Goal: Task Accomplishment & Management: Use online tool/utility

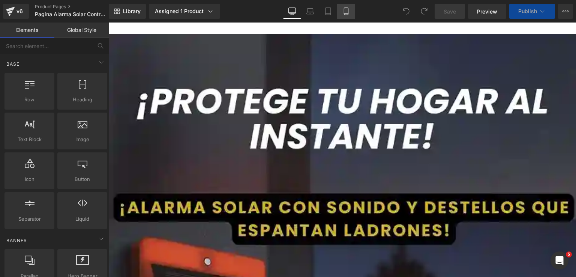
click at [344, 9] on icon at bounding box center [346, 11] width 4 height 7
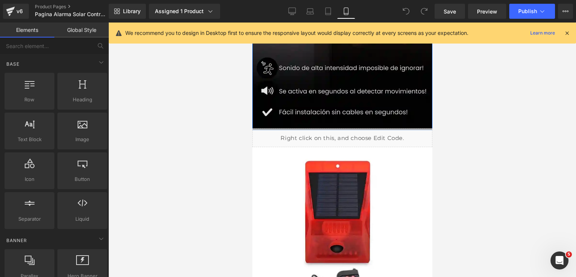
scroll to position [300, 0]
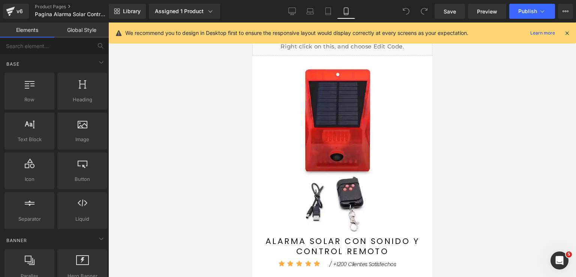
click at [318, 133] on img at bounding box center [342, 148] width 172 height 172
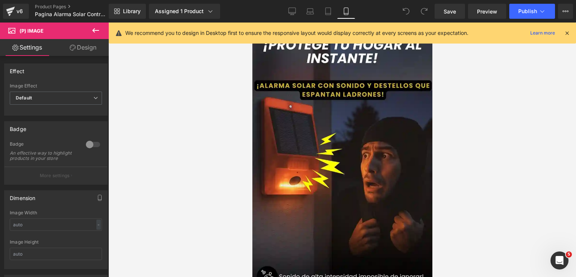
scroll to position [750, 0]
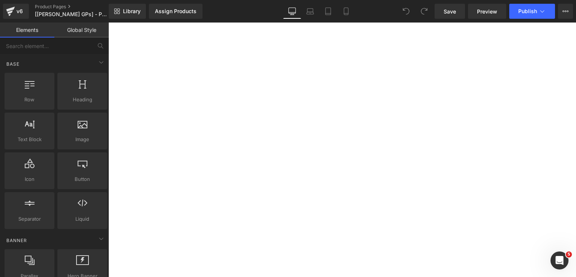
scroll to position [989, 0]
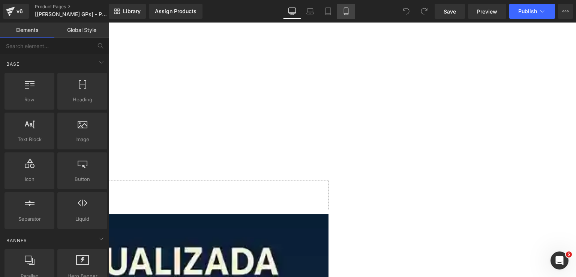
click at [346, 13] on icon at bounding box center [346, 13] width 4 height 0
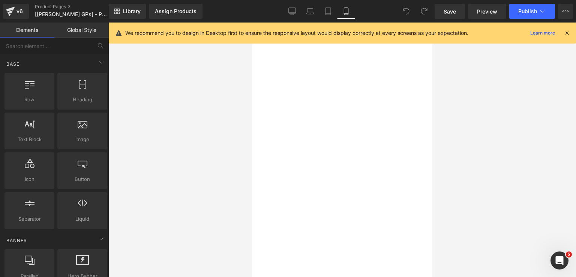
click at [567, 36] on icon at bounding box center [566, 33] width 7 height 7
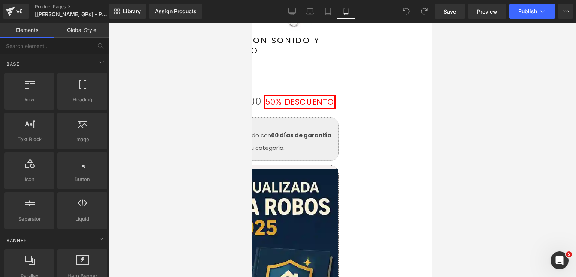
scroll to position [301, 0]
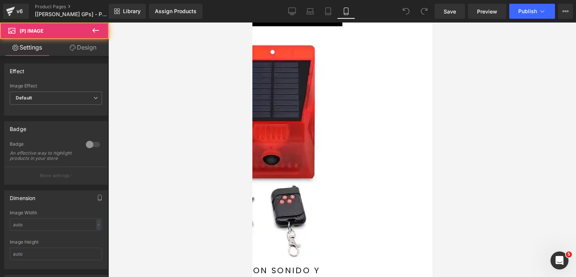
click at [352, 129] on img at bounding box center [278, 148] width 225 height 225
click at [330, 118] on img at bounding box center [278, 148] width 225 height 225
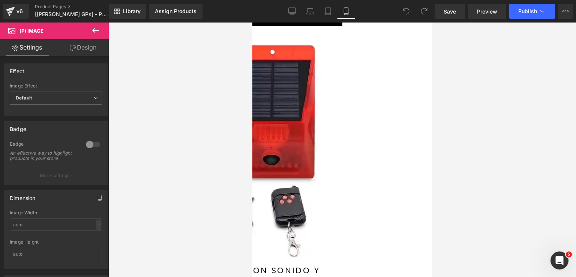
click at [252, 22] on span "(P) Image" at bounding box center [252, 22] width 0 height 0
click at [63, 228] on input "text" at bounding box center [56, 224] width 92 height 12
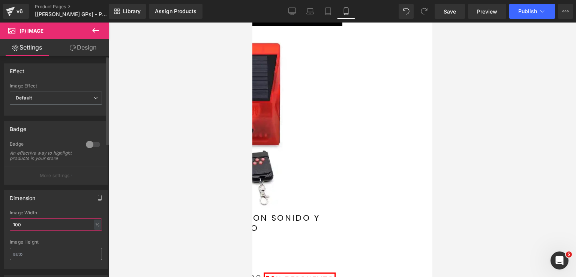
type input "100"
click at [64, 255] on input "text" at bounding box center [56, 253] width 92 height 12
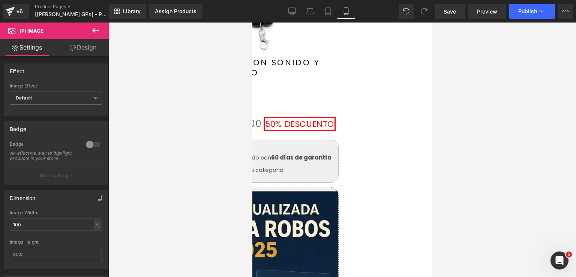
scroll to position [451, 0]
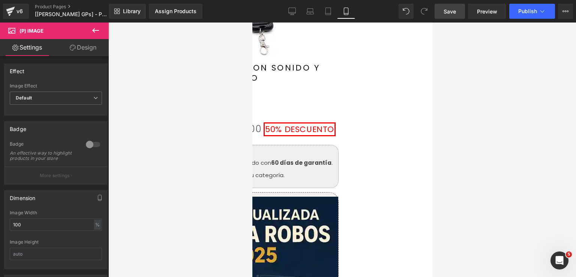
click at [456, 10] on span "Save" at bounding box center [450, 11] width 12 height 8
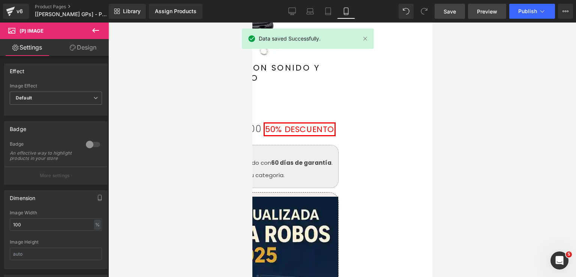
click at [480, 12] on span "Preview" at bounding box center [487, 11] width 20 height 8
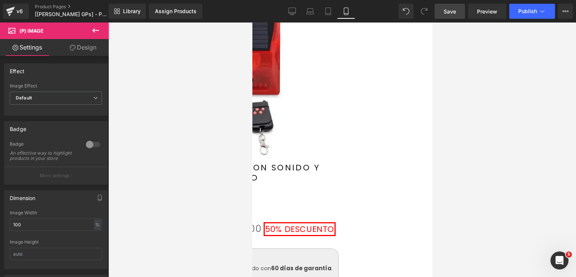
scroll to position [339, 0]
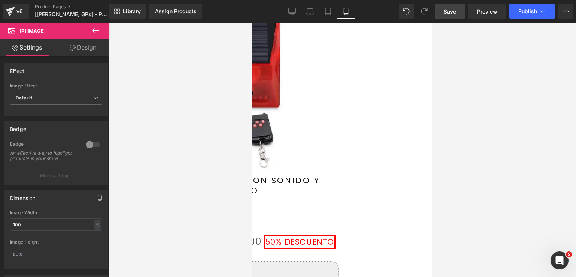
click at [328, 158] on img at bounding box center [252, 84] width 172 height 172
click at [252, 22] on span "(P) Image" at bounding box center [252, 22] width 0 height 0
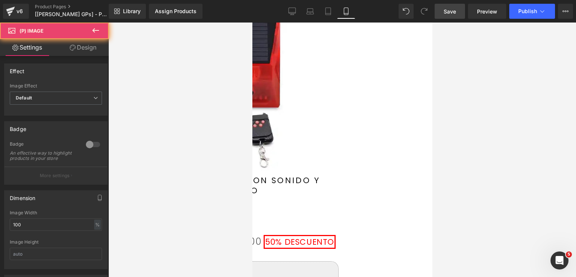
click at [321, 163] on img at bounding box center [252, 84] width 172 height 172
click at [320, 138] on img at bounding box center [252, 84] width 172 height 172
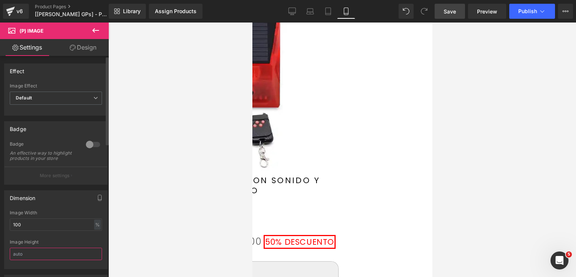
click at [38, 257] on input "text" at bounding box center [56, 253] width 92 height 12
type input "auto"
click at [451, 18] on link "Save" at bounding box center [450, 11] width 30 height 15
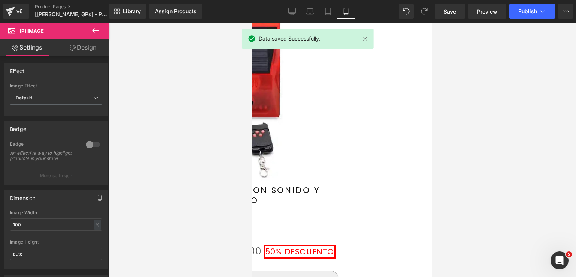
scroll to position [301, 0]
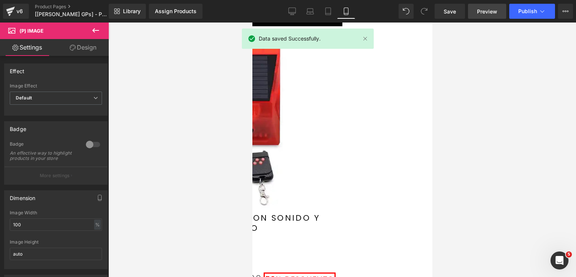
click at [476, 10] on link "Preview" at bounding box center [487, 11] width 38 height 15
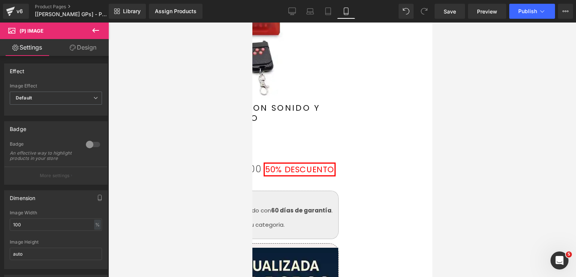
scroll to position [414, 0]
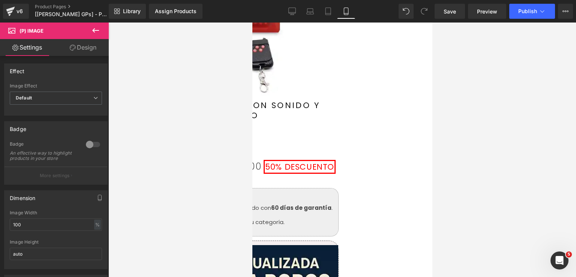
click at [338, 96] on img at bounding box center [252, 9] width 172 height 172
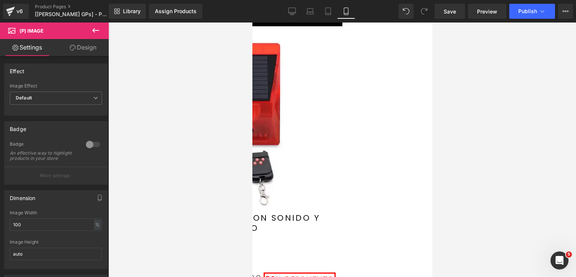
scroll to position [451, 0]
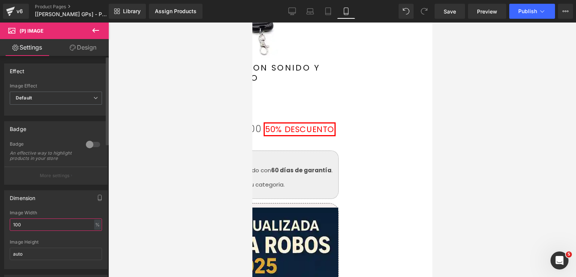
click at [53, 230] on input "100" at bounding box center [56, 224] width 92 height 12
type input "1"
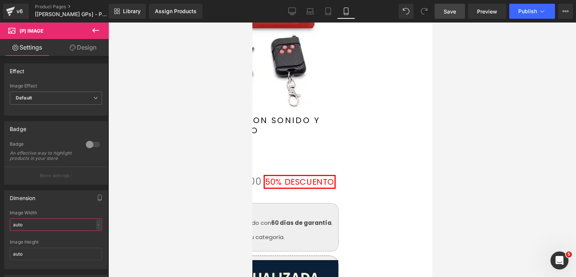
type input "auto"
click at [442, 8] on link "Save" at bounding box center [450, 11] width 30 height 15
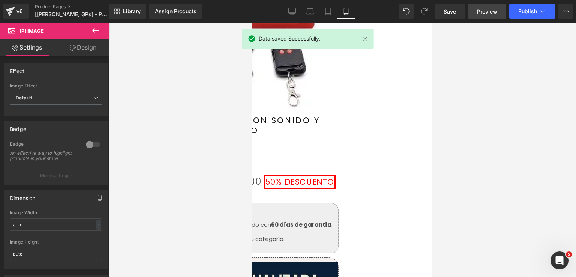
click at [489, 15] on span "Preview" at bounding box center [487, 11] width 20 height 8
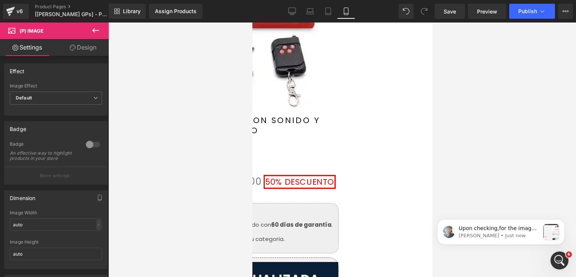
scroll to position [0, 0]
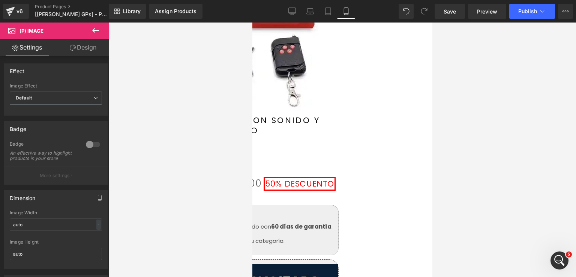
click at [338, 169] on div at bounding box center [252, 170] width 172 height 2
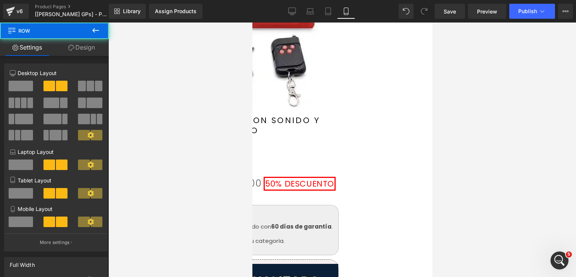
click at [338, 115] on link "ALARMA SOLAR CON SONIDO Y CONTROL REMOTO" at bounding box center [252, 125] width 172 height 20
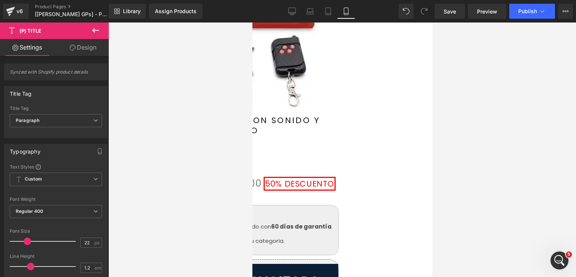
click at [252, 22] on span "(P) Title" at bounding box center [252, 22] width 0 height 0
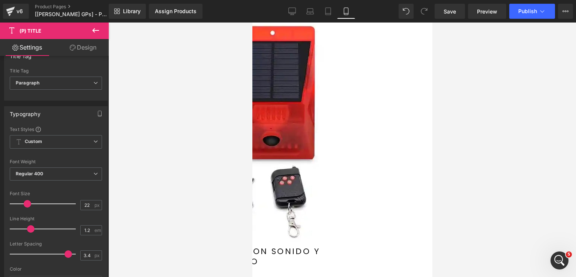
scroll to position [301, 0]
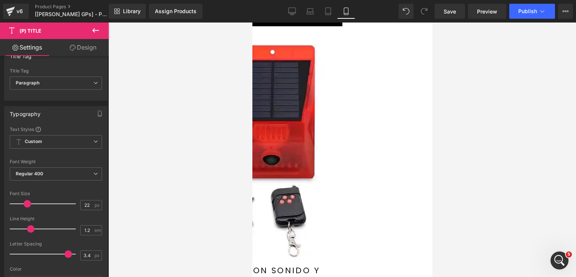
click at [252, 22] on icon at bounding box center [252, 22] width 0 height 0
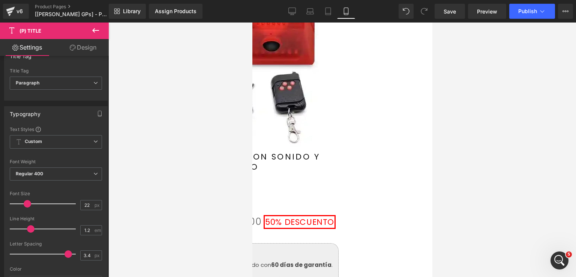
scroll to position [411, 0]
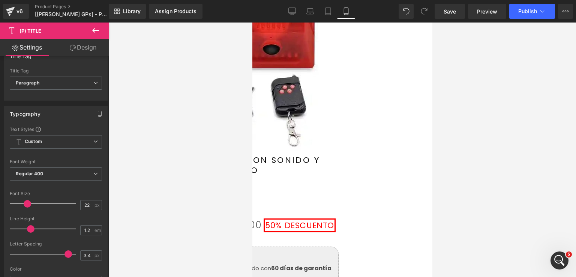
click at [252, 22] on span "(P) Price" at bounding box center [252, 22] width 0 height 0
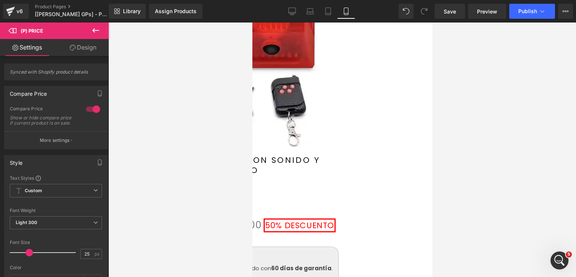
click at [85, 49] on link "Design" at bounding box center [83, 47] width 54 height 17
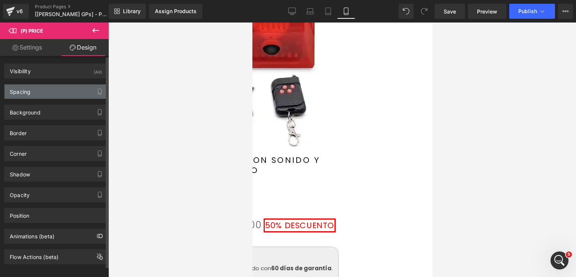
click at [48, 93] on div "Spacing" at bounding box center [55, 91] width 103 height 14
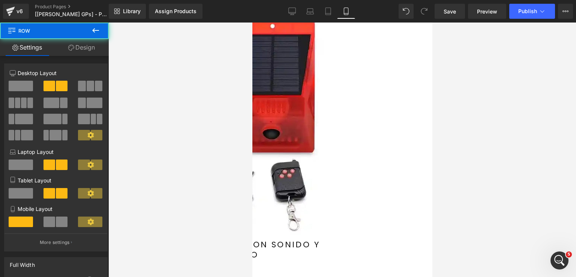
scroll to position [309, 0]
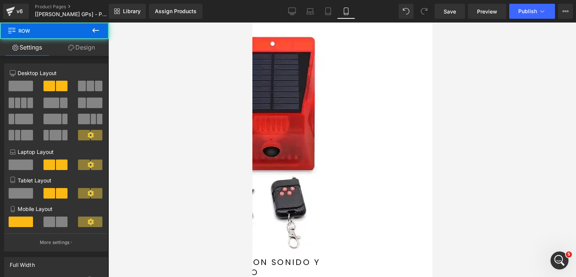
click at [85, 45] on link "Design" at bounding box center [81, 47] width 54 height 17
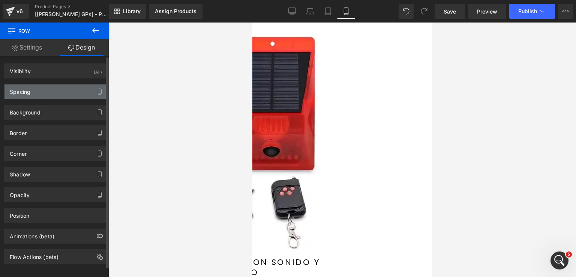
click at [51, 92] on div "Spacing" at bounding box center [55, 91] width 103 height 14
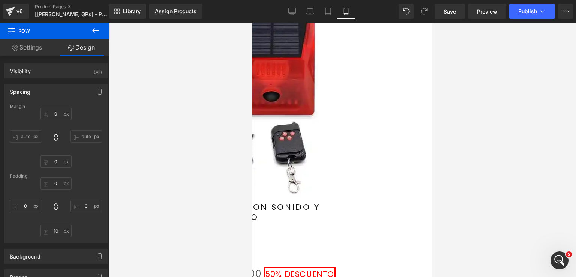
scroll to position [327, 0]
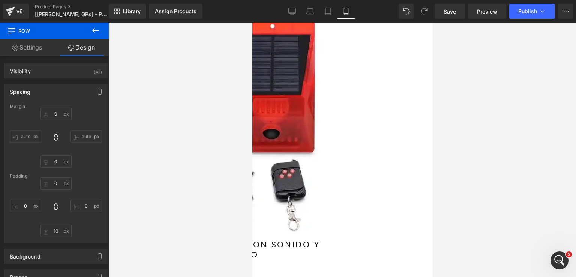
click at [319, 161] on img at bounding box center [278, 122] width 225 height 225
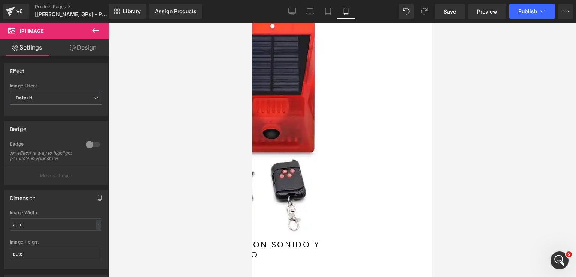
drag, startPoint x: 333, startPoint y: 29, endPoint x: 283, endPoint y: 51, distance: 55.4
click at [252, 22] on span "Product" at bounding box center [252, 22] width 0 height 0
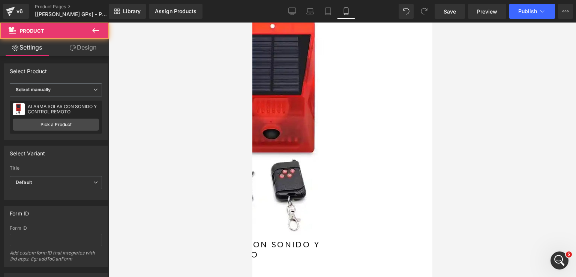
click at [78, 48] on link "Design" at bounding box center [83, 47] width 54 height 17
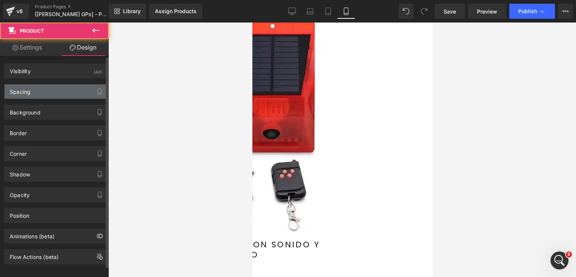
click at [47, 90] on div "Spacing" at bounding box center [55, 91] width 103 height 14
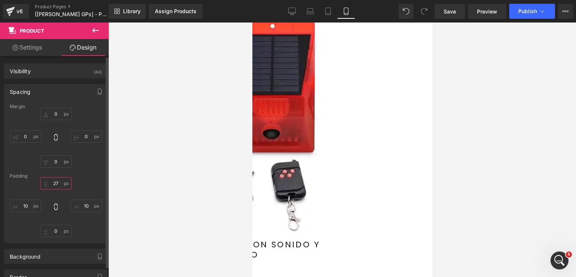
click at [57, 181] on input "27" at bounding box center [55, 183] width 31 height 12
type input "0"
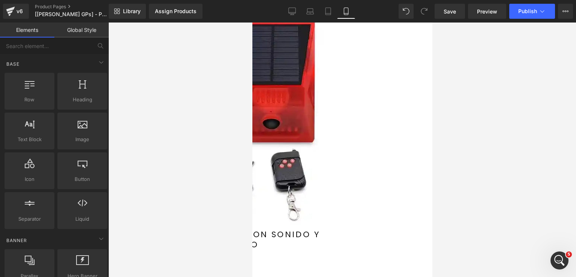
click at [189, 193] on div at bounding box center [342, 149] width 468 height 254
click at [455, 12] on span "Save" at bounding box center [450, 11] width 12 height 8
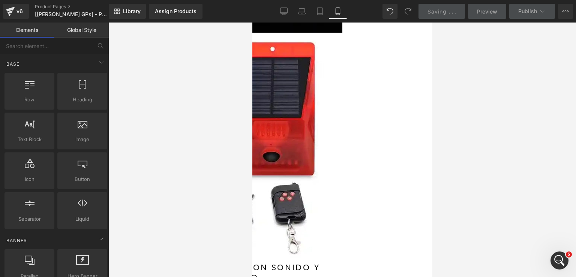
scroll to position [289, 0]
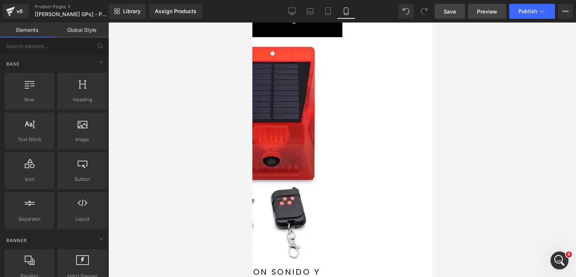
click at [489, 11] on span "Preview" at bounding box center [487, 11] width 20 height 8
drag, startPoint x: 316, startPoint y: 249, endPoint x: 320, endPoint y: 239, distance: 10.6
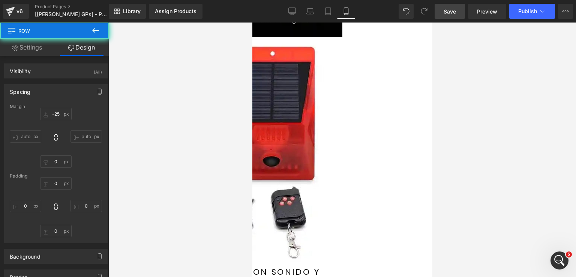
click at [333, 267] on link "ALARMA SOLAR CON SONIDO Y CONTROL REMOTO" at bounding box center [252, 277] width 172 height 20
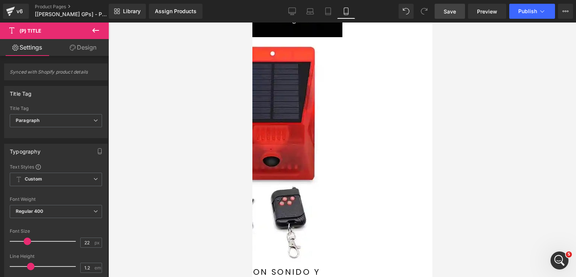
click at [252, 22] on span "(P) Title" at bounding box center [252, 22] width 0 height 0
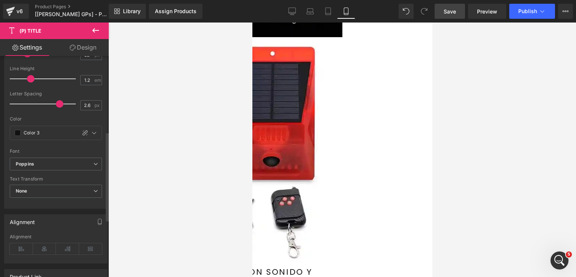
type input "2.5"
drag, startPoint x: 65, startPoint y: 100, endPoint x: 55, endPoint y: 100, distance: 9.7
click at [55, 100] on span at bounding box center [56, 103] width 7 height 7
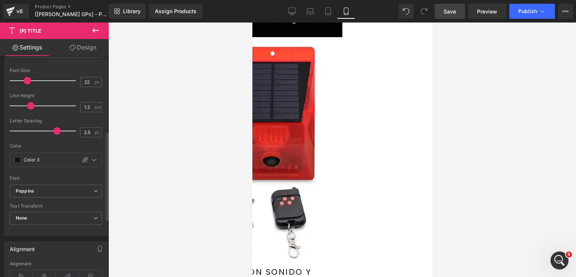
scroll to position [112, 0]
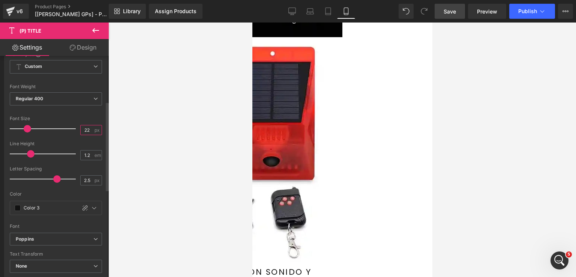
click at [88, 127] on input "22" at bounding box center [87, 129] width 13 height 9
type input "20"
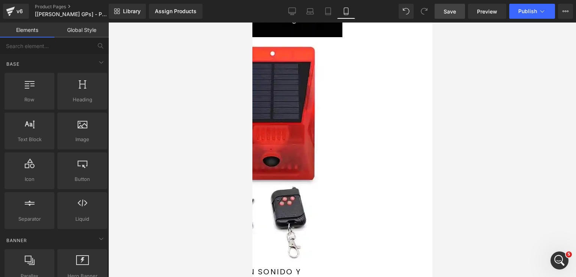
click at [160, 156] on div at bounding box center [342, 149] width 468 height 254
drag, startPoint x: 451, startPoint y: 11, endPoint x: 466, endPoint y: 18, distance: 16.3
click at [451, 11] on span "Save" at bounding box center [450, 11] width 12 height 8
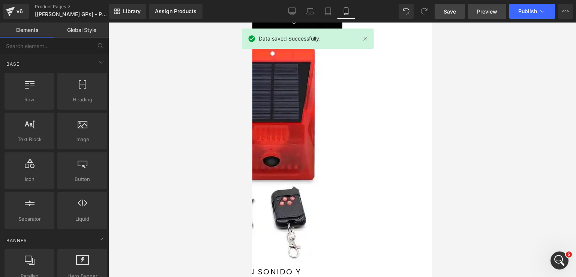
click at [487, 14] on span "Preview" at bounding box center [487, 11] width 20 height 8
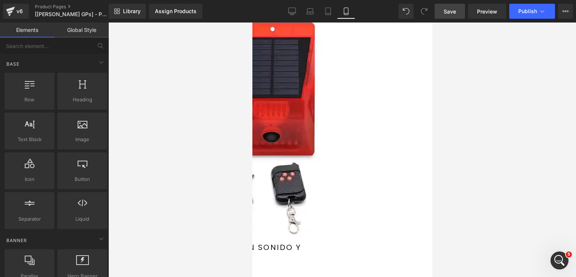
scroll to position [327, 0]
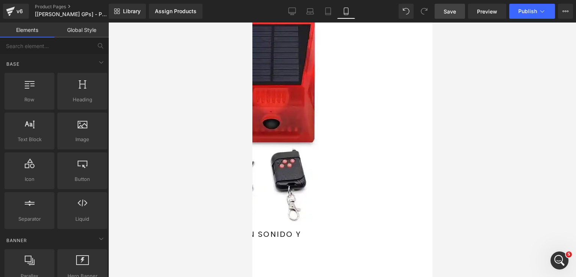
click at [252, 22] on span "(P) Price" at bounding box center [252, 22] width 0 height 0
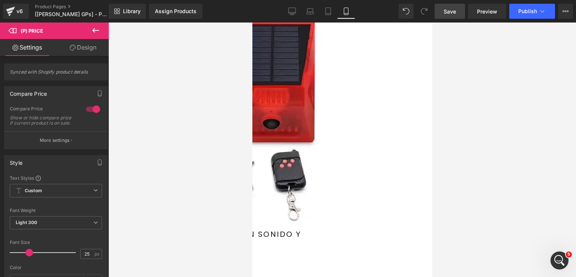
click at [252, 22] on span "Row" at bounding box center [252, 22] width 0 height 0
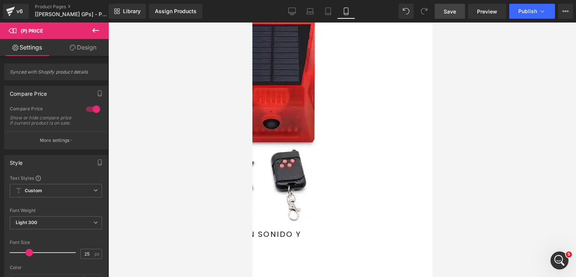
click at [252, 22] on span "(P) Price" at bounding box center [252, 22] width 0 height 0
click at [252, 22] on span "Row" at bounding box center [252, 22] width 0 height 0
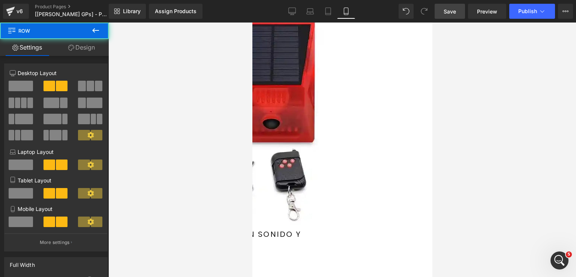
click at [73, 46] on link "Design" at bounding box center [81, 47] width 54 height 17
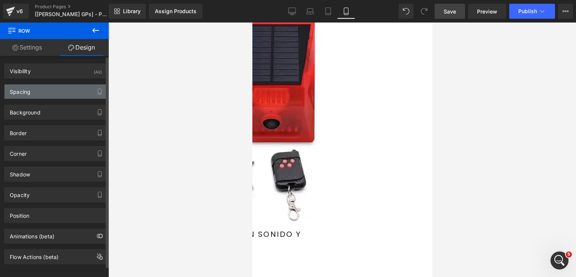
click at [56, 92] on div "Spacing" at bounding box center [55, 91] width 103 height 14
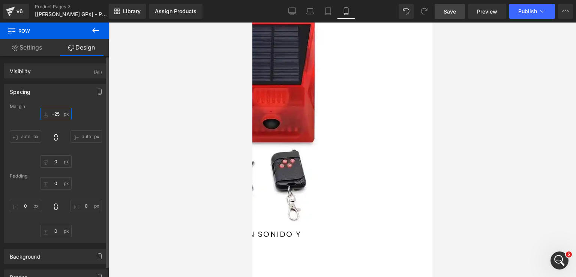
click at [51, 111] on input "-25" at bounding box center [55, 114] width 31 height 12
type input "0"
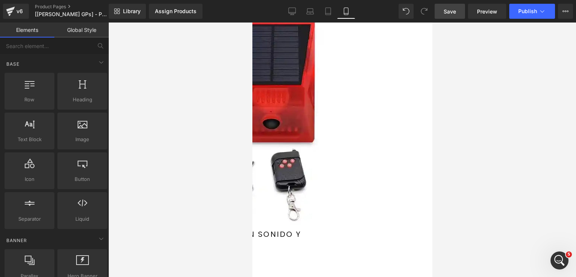
click at [145, 126] on div at bounding box center [342, 149] width 468 height 254
click at [252, 22] on span "Row" at bounding box center [252, 22] width 0 height 0
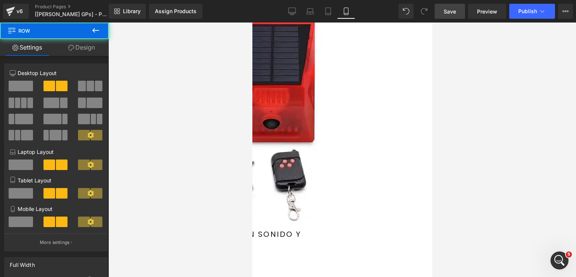
click at [75, 46] on link "Design" at bounding box center [81, 47] width 54 height 17
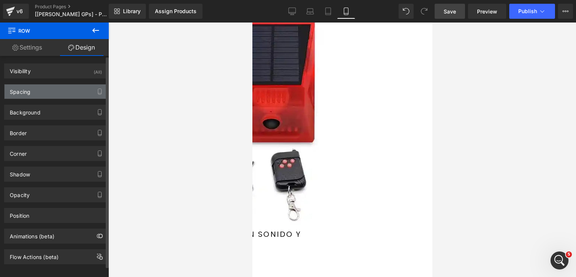
click at [54, 93] on div "Spacing" at bounding box center [55, 91] width 103 height 14
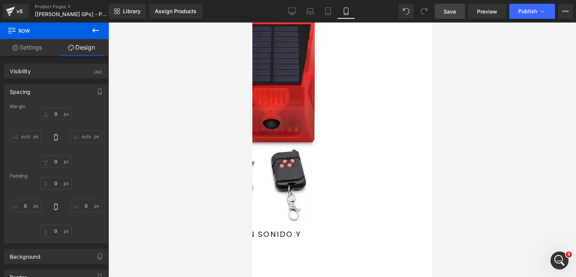
scroll to position [589, 0]
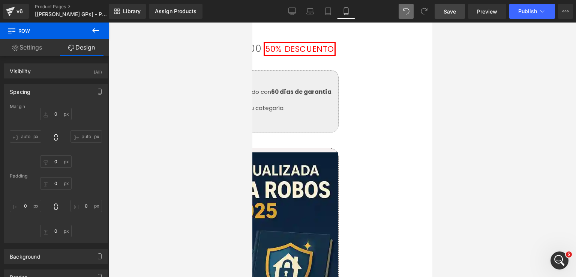
type input "-25"
type input "0"
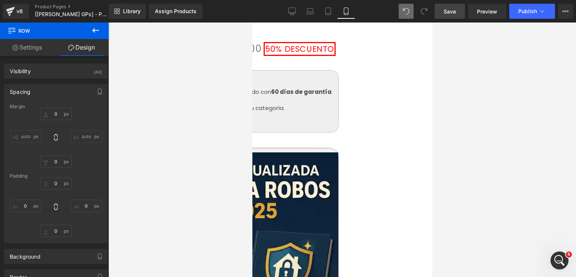
type input "0"
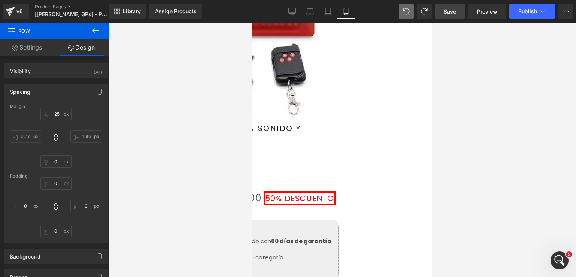
scroll to position [427, 0]
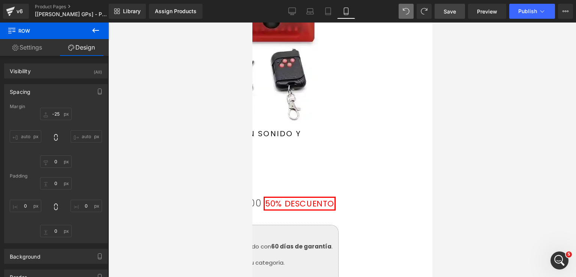
click at [455, 4] on link "Save" at bounding box center [450, 11] width 30 height 15
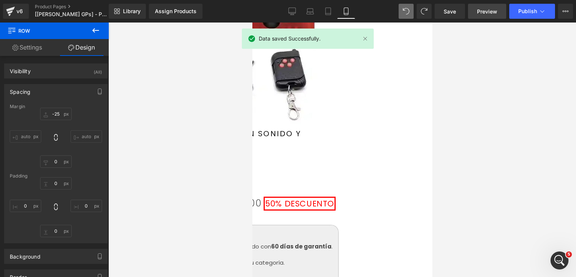
click at [488, 12] on span "Preview" at bounding box center [487, 11] width 20 height 8
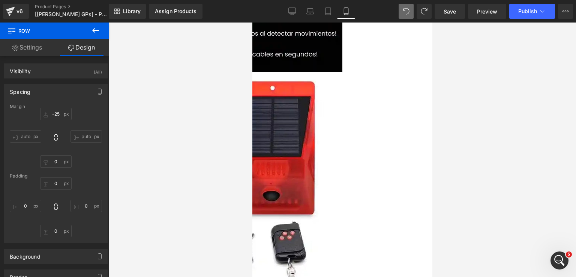
scroll to position [240, 0]
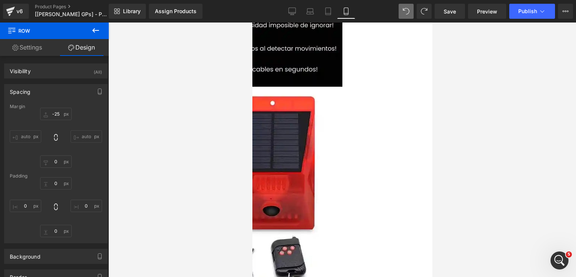
click at [252, 22] on span "Product" at bounding box center [252, 22] width 0 height 0
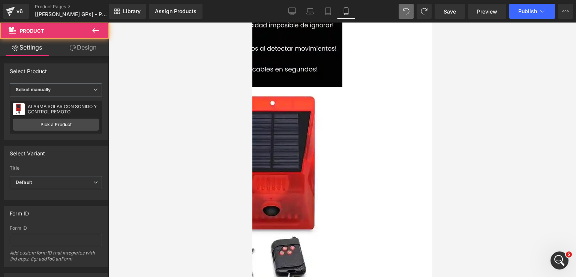
click at [79, 50] on link "Design" at bounding box center [83, 47] width 54 height 17
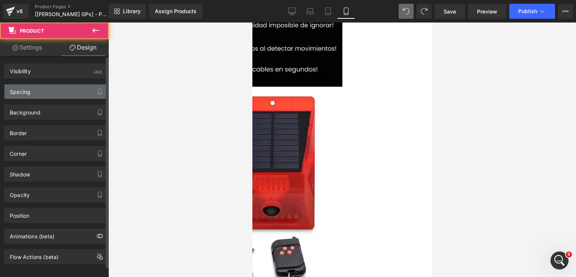
click at [59, 87] on div "Spacing" at bounding box center [55, 91] width 103 height 14
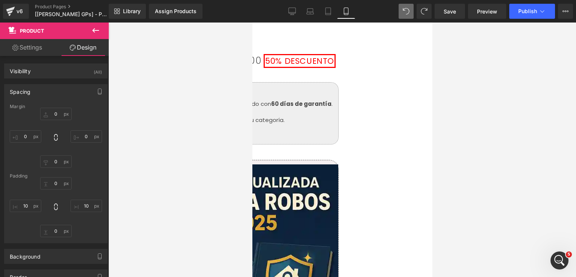
scroll to position [493, 0]
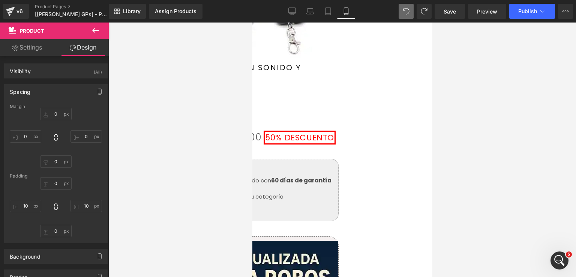
click at [252, 22] on span "Row" at bounding box center [252, 22] width 0 height 0
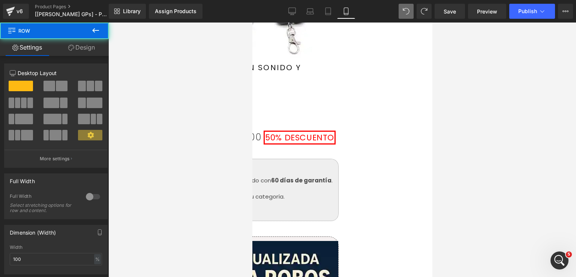
click at [85, 50] on link "Design" at bounding box center [81, 47] width 54 height 17
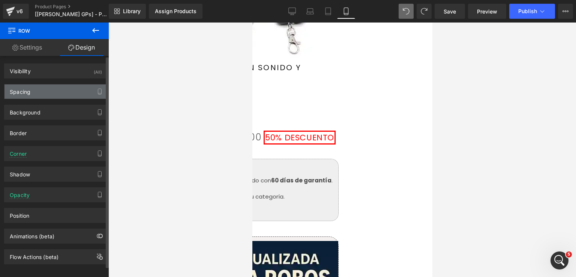
click at [62, 91] on div "Spacing" at bounding box center [55, 91] width 103 height 14
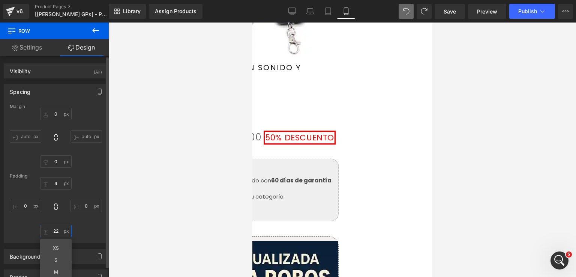
click at [57, 230] on input "22" at bounding box center [55, 231] width 31 height 12
type input "16"
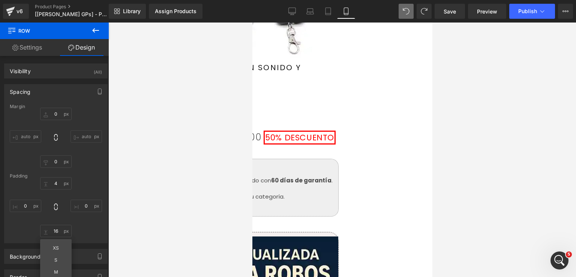
click at [252, 22] on span "(P) Title" at bounding box center [252, 22] width 0 height 0
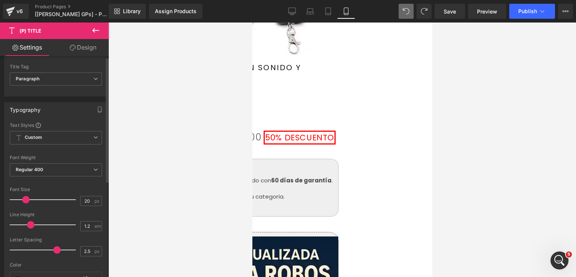
scroll to position [75, 0]
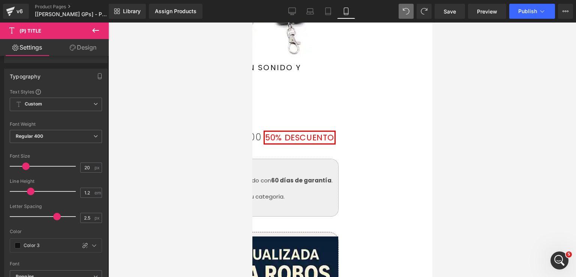
click at [252, 22] on span "Row" at bounding box center [252, 22] width 0 height 0
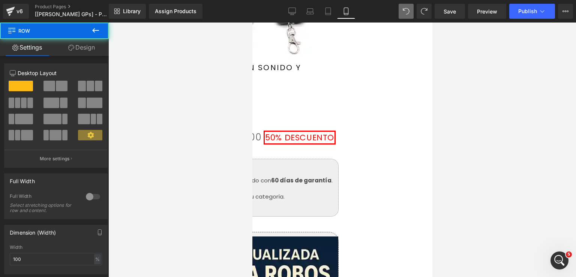
click at [72, 47] on icon at bounding box center [71, 48] width 6 height 6
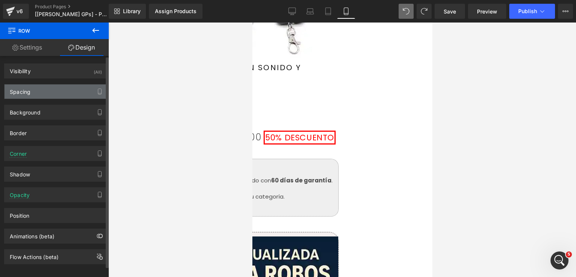
click at [49, 92] on div "Spacing" at bounding box center [55, 91] width 103 height 14
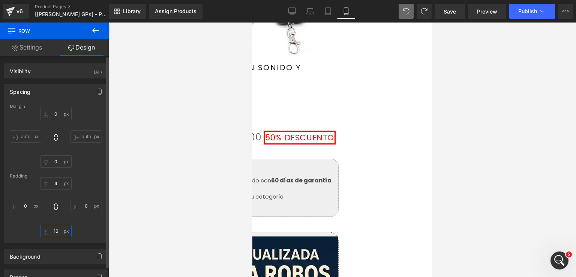
click at [55, 232] on input "16" at bounding box center [55, 231] width 31 height 12
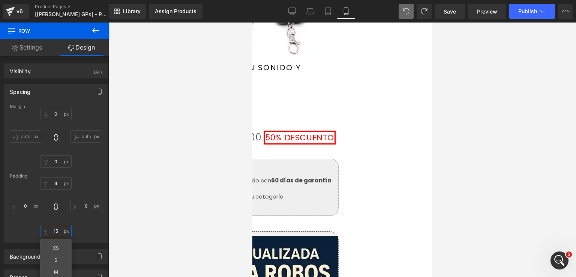
type input "15"
click at [444, 4] on link "Save" at bounding box center [450, 11] width 30 height 15
